Goal: Task Accomplishment & Management: Use online tool/utility

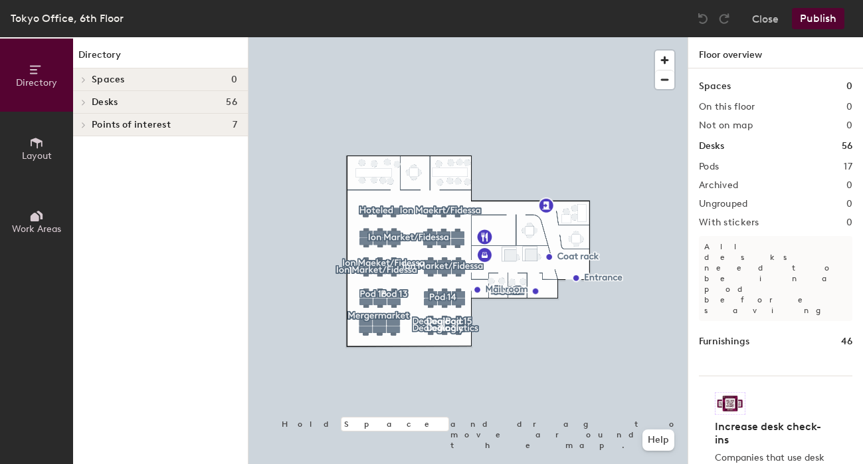
click at [109, 108] on div "Desks 56" at bounding box center [160, 102] width 175 height 23
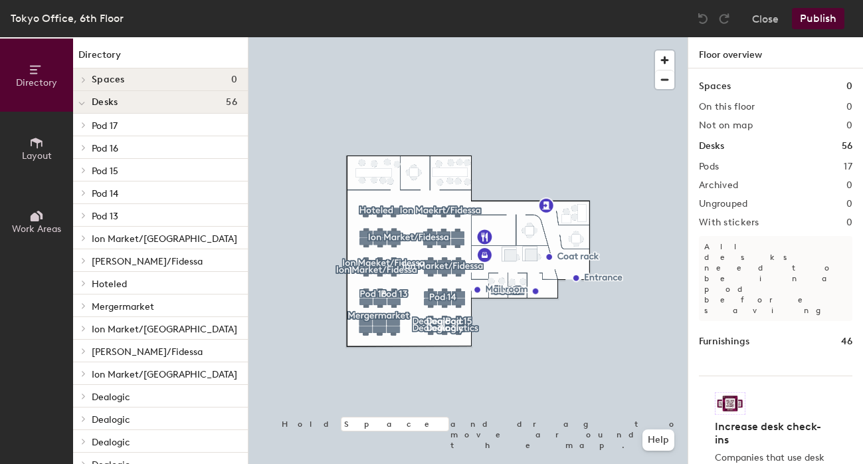
click at [86, 240] on icon at bounding box center [83, 237] width 5 height 7
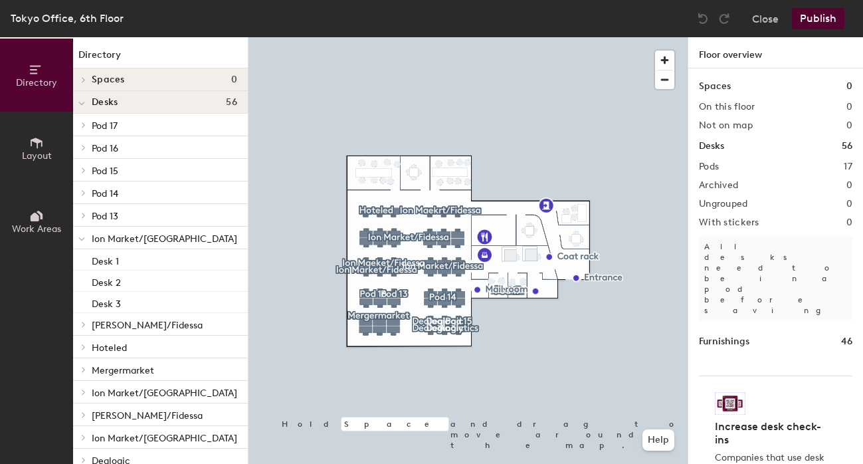
click at [78, 324] on span at bounding box center [82, 324] width 11 height 7
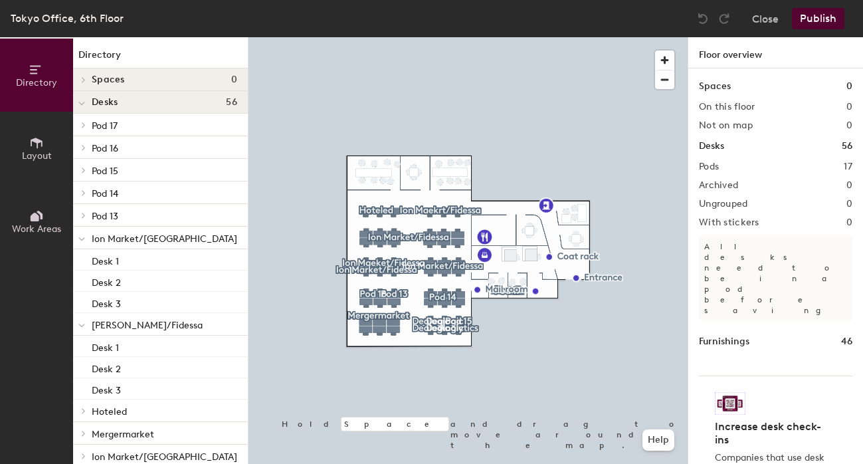
scroll to position [133, 0]
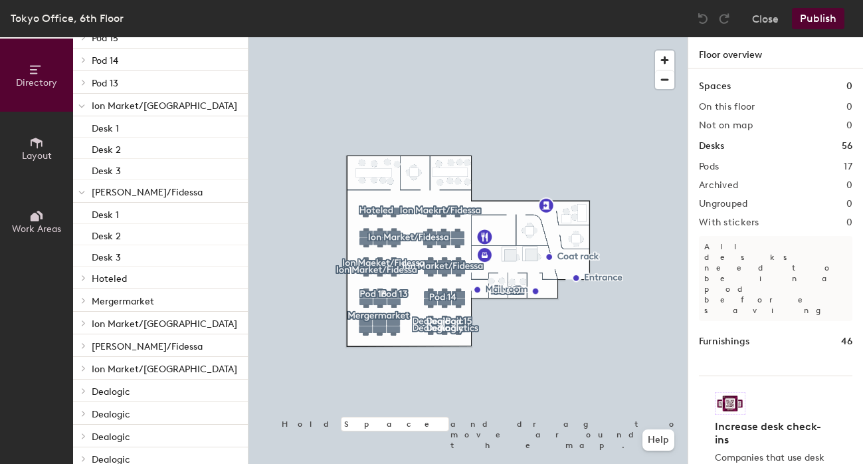
click at [86, 280] on icon at bounding box center [83, 277] width 5 height 7
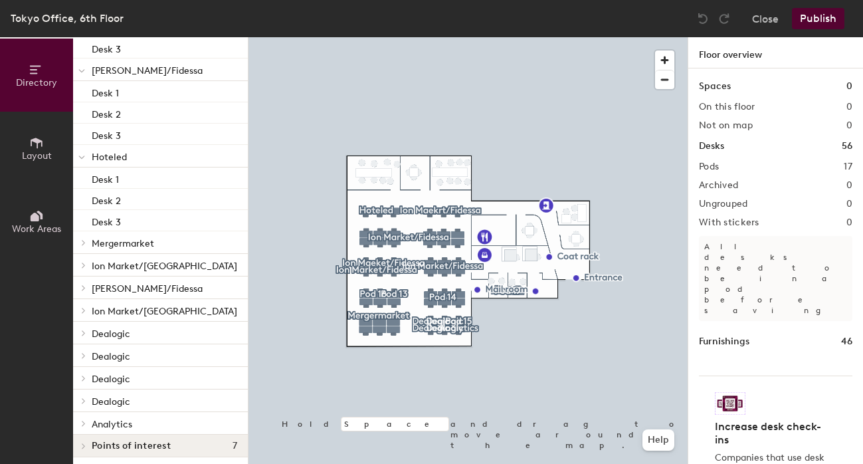
scroll to position [258, 0]
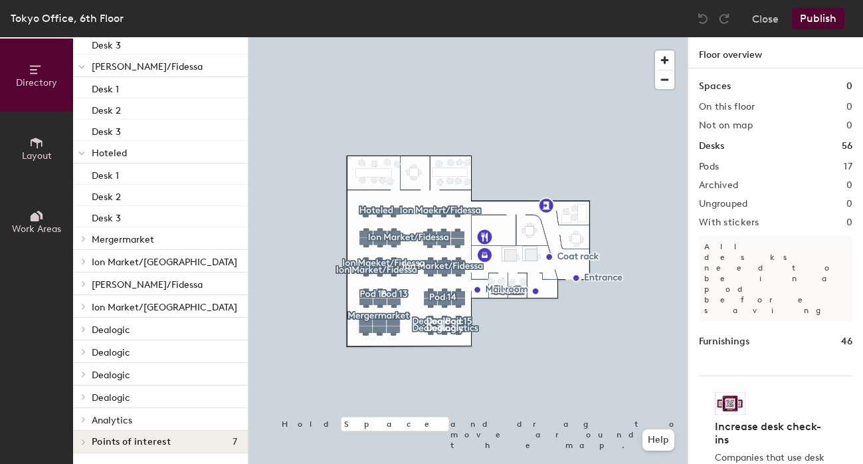
click at [88, 240] on span at bounding box center [82, 238] width 11 height 7
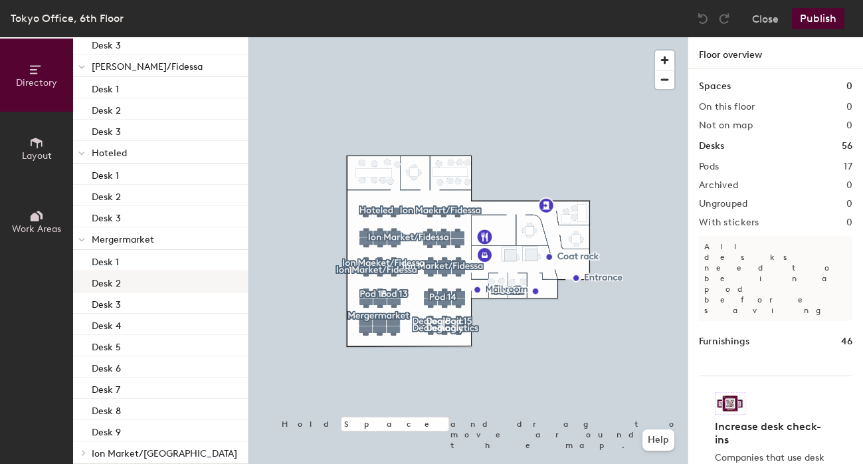
scroll to position [450, 0]
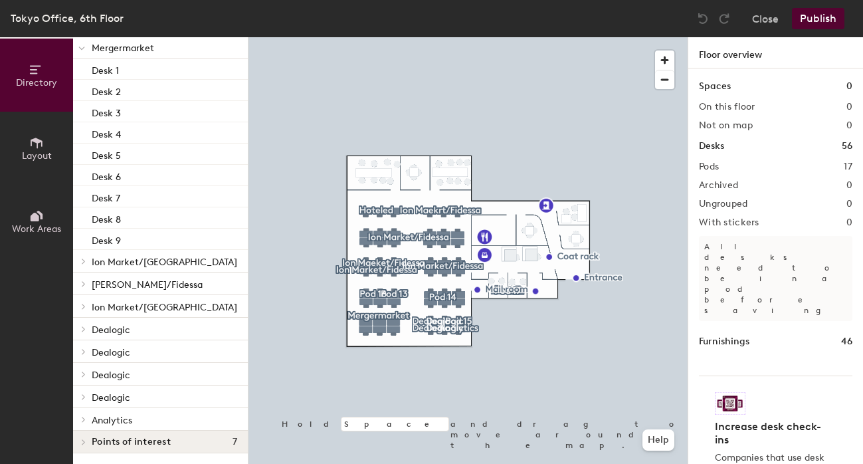
click at [83, 259] on icon at bounding box center [83, 260] width 3 height 5
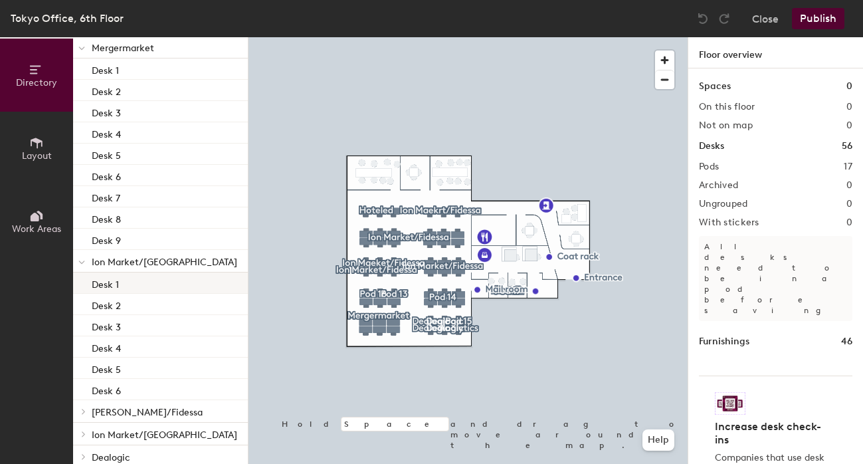
scroll to position [577, 0]
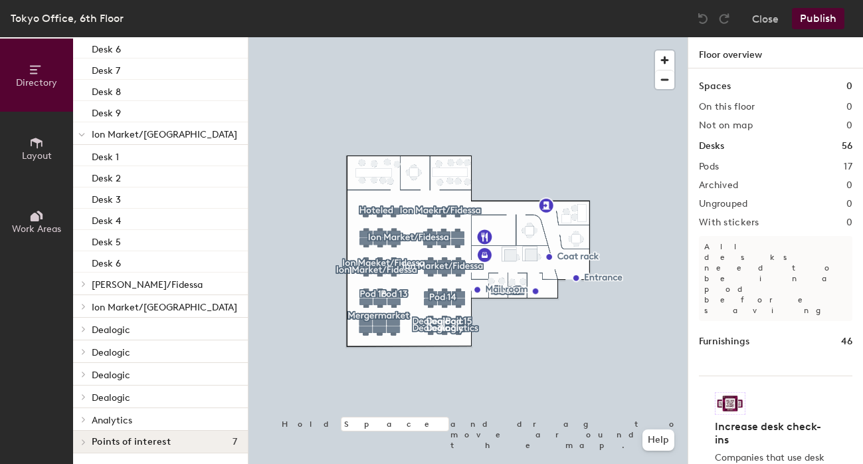
click at [84, 329] on icon at bounding box center [83, 328] width 3 height 5
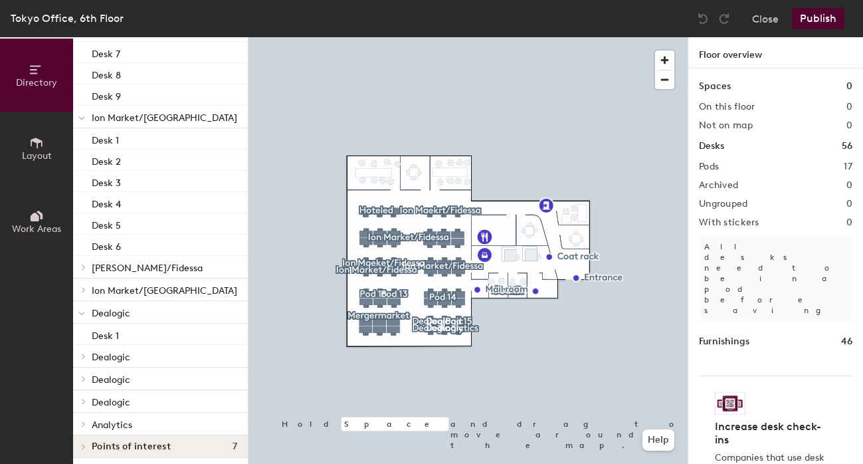
scroll to position [598, 0]
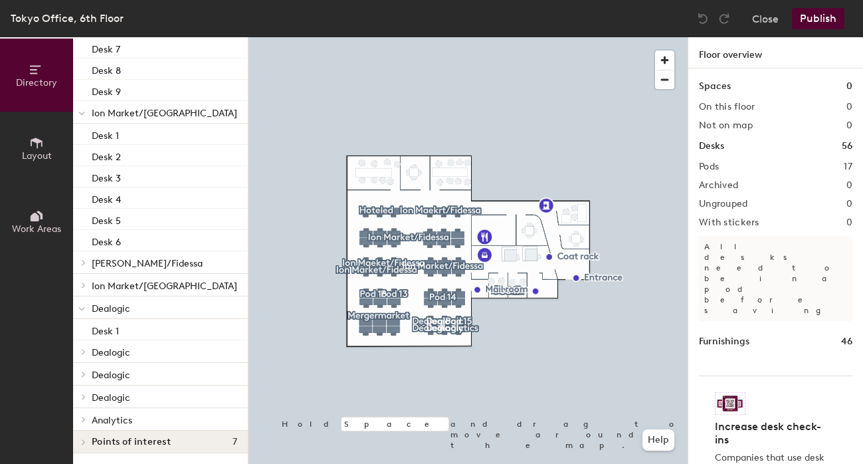
click at [86, 348] on span at bounding box center [82, 351] width 11 height 7
click at [82, 396] on icon at bounding box center [83, 395] width 5 height 7
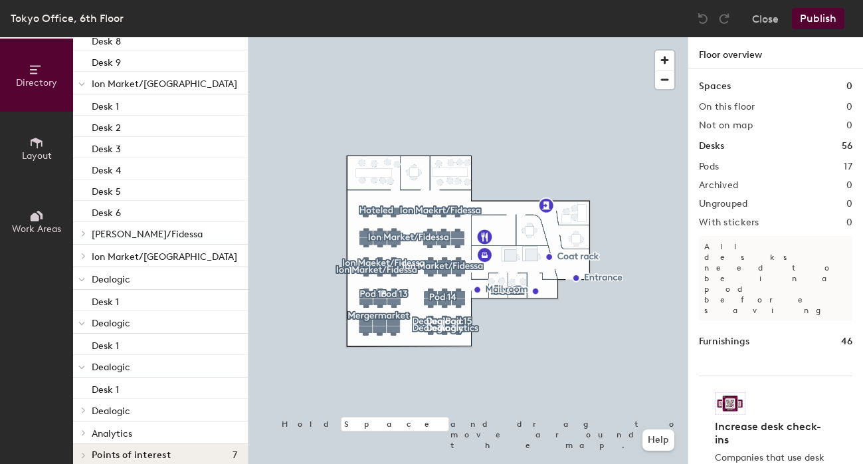
scroll to position [641, 0]
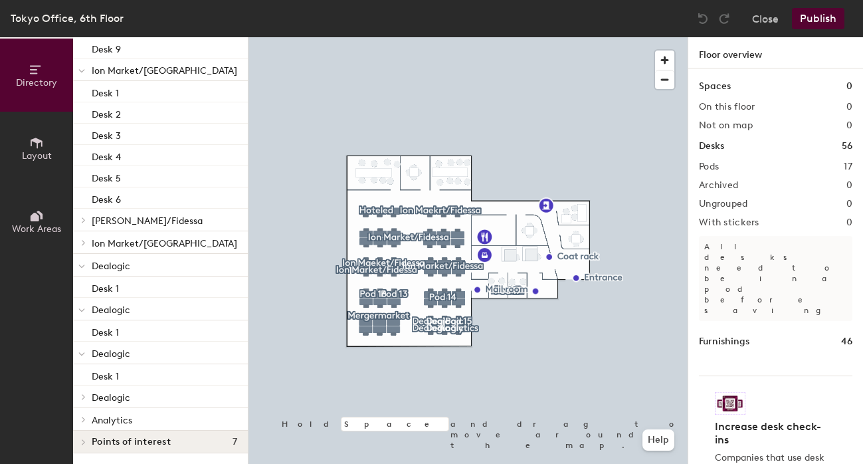
click at [82, 398] on icon at bounding box center [83, 396] width 5 height 7
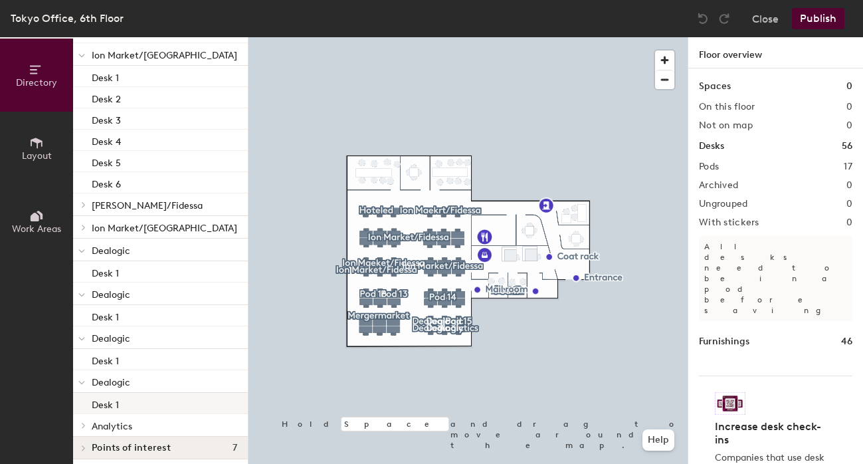
scroll to position [662, 0]
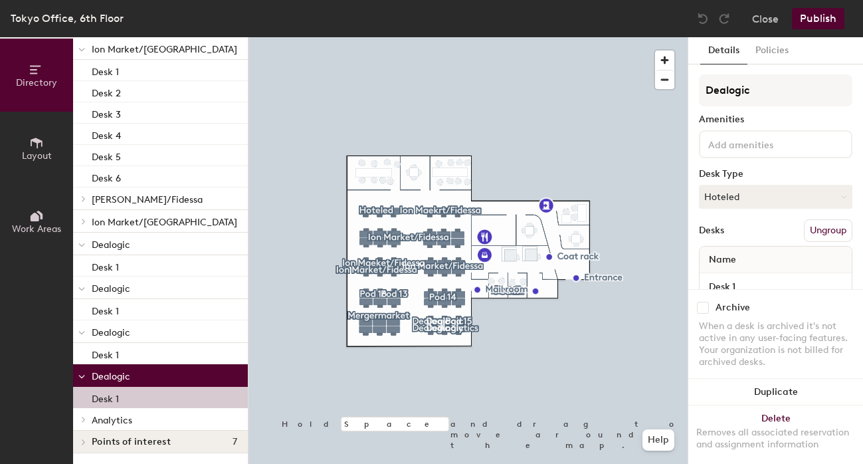
click at [112, 396] on p "Desk 1" at bounding box center [105, 396] width 27 height 15
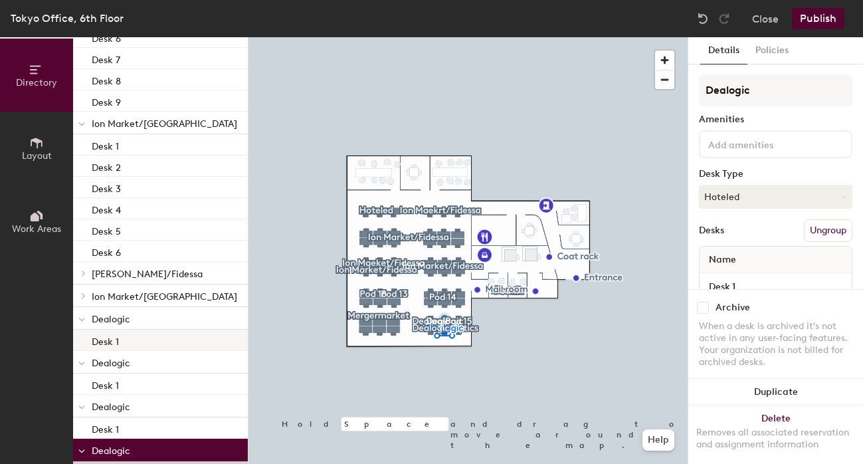
scroll to position [529, 0]
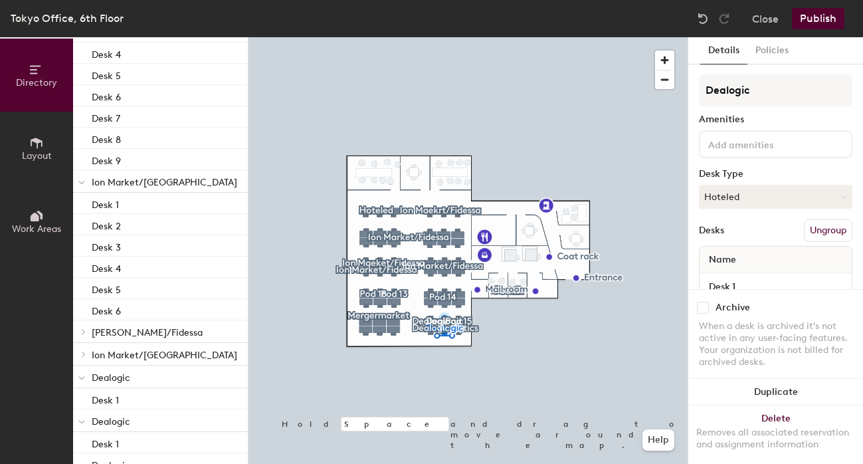
click at [143, 331] on span "[PERSON_NAME]/Fidessa" at bounding box center [147, 332] width 111 height 11
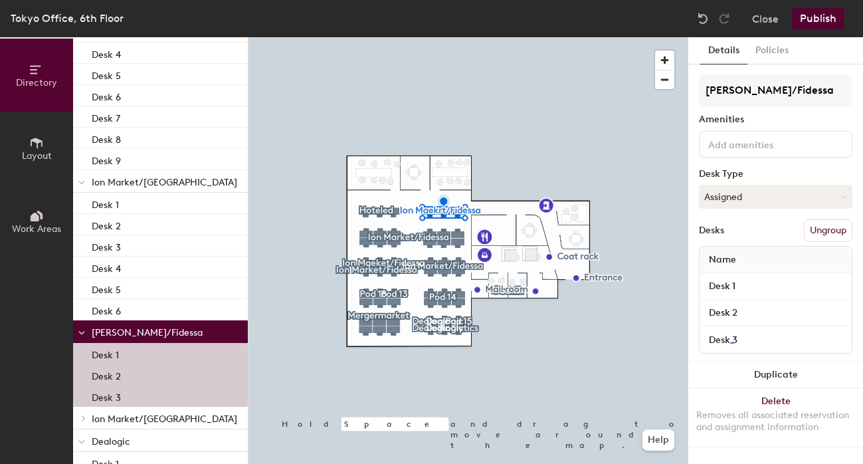
click at [142, 178] on span "Ion Market/[GEOGRAPHIC_DATA]" at bounding box center [164, 182] width 145 height 11
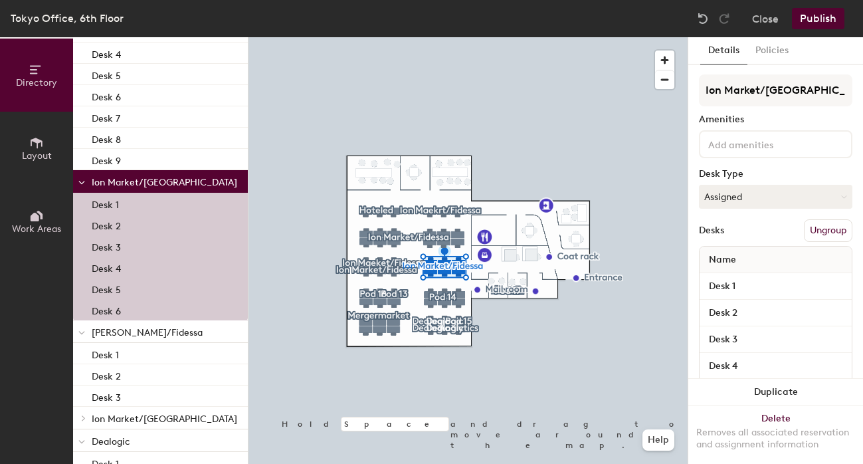
click at [126, 330] on span "[PERSON_NAME]/Fidessa" at bounding box center [147, 332] width 111 height 11
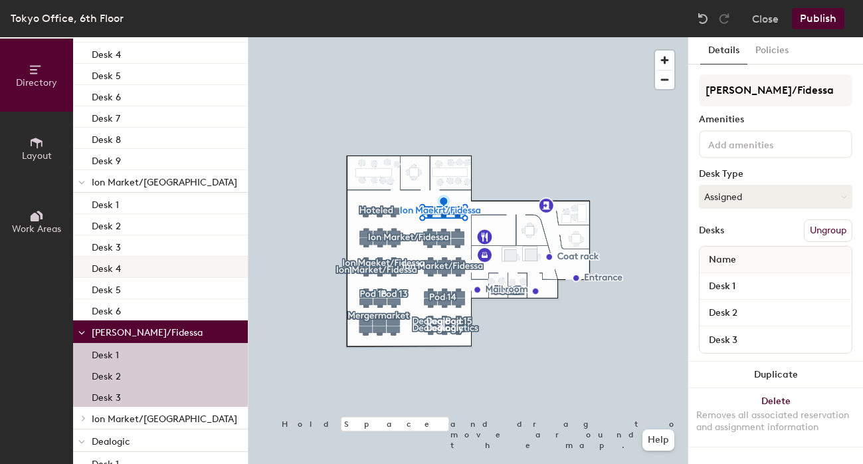
drag, startPoint x: 138, startPoint y: 329, endPoint x: 131, endPoint y: 264, distance: 65.5
click at [135, 262] on div "Pod 17 Desk 1 Desk 2 Pod 16 Desk 1 Desk 2 Pod 15 Desk 1 Pod 14 Desk 1 Desk 2 De…" at bounding box center [160, 105] width 175 height 1043
click at [135, 333] on span "[PERSON_NAME]/Fidessa" at bounding box center [147, 332] width 111 height 11
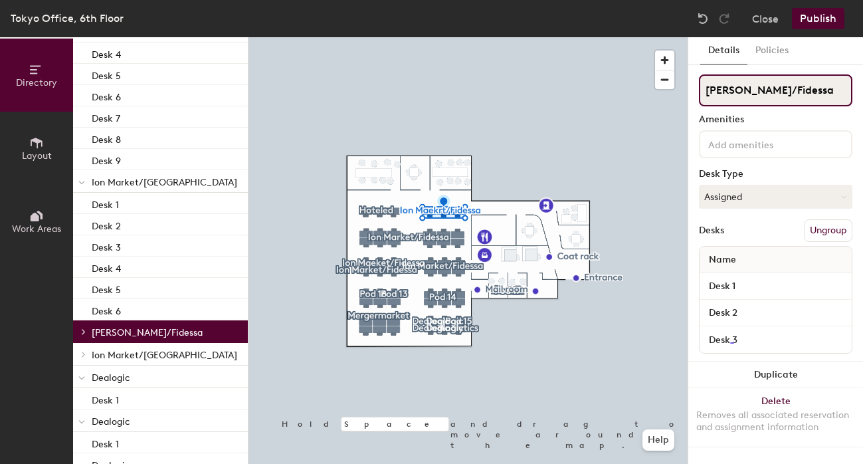
click at [729, 94] on input "[PERSON_NAME]/Fidessa" at bounding box center [775, 90] width 153 height 32
click at [700, 170] on div "Desk Type" at bounding box center [775, 174] width 153 height 11
drag, startPoint x: 126, startPoint y: 331, endPoint x: 102, endPoint y: 183, distance: 150.0
click at [104, 181] on div "Pod 17 Desk 1 Desk 2 Pod 16 Desk 1 Desk 2 Pod 15 Desk 1 Pod 14 Desk 1 Desk 2 De…" at bounding box center [160, 73] width 175 height 979
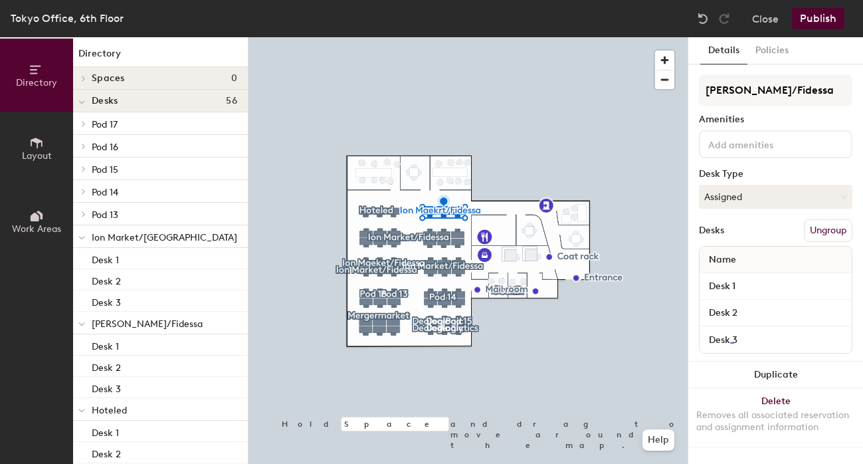
scroll to position [0, 0]
